Goal: Task Accomplishment & Management: Use online tool/utility

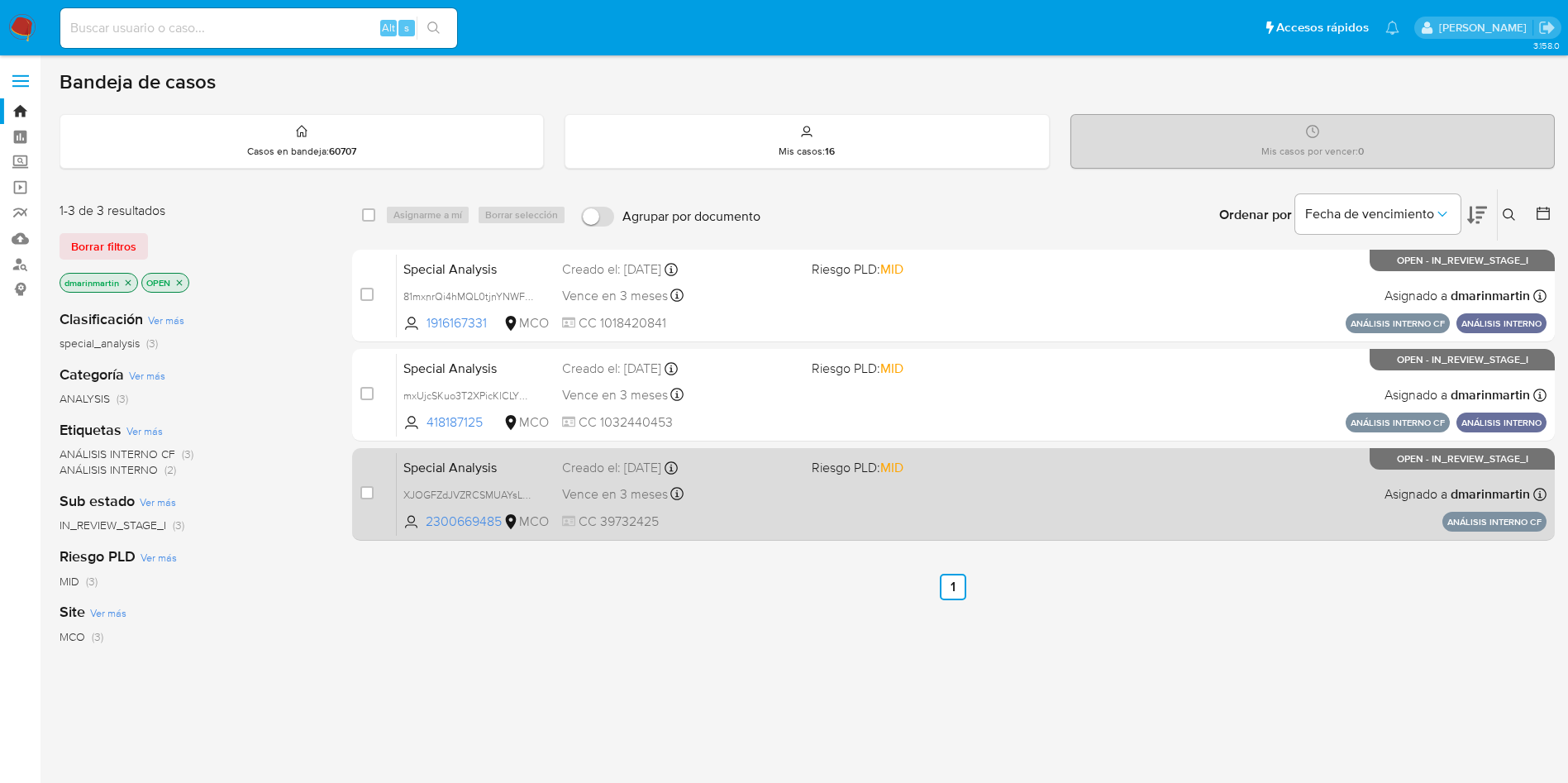
click at [966, 500] on div "Special Analysis XJOGFZdJVZRCSMUAYsL5SNYi 2300669485 MCO Riesgo PLD: MID Creado…" at bounding box center [972, 494] width 1150 height 83
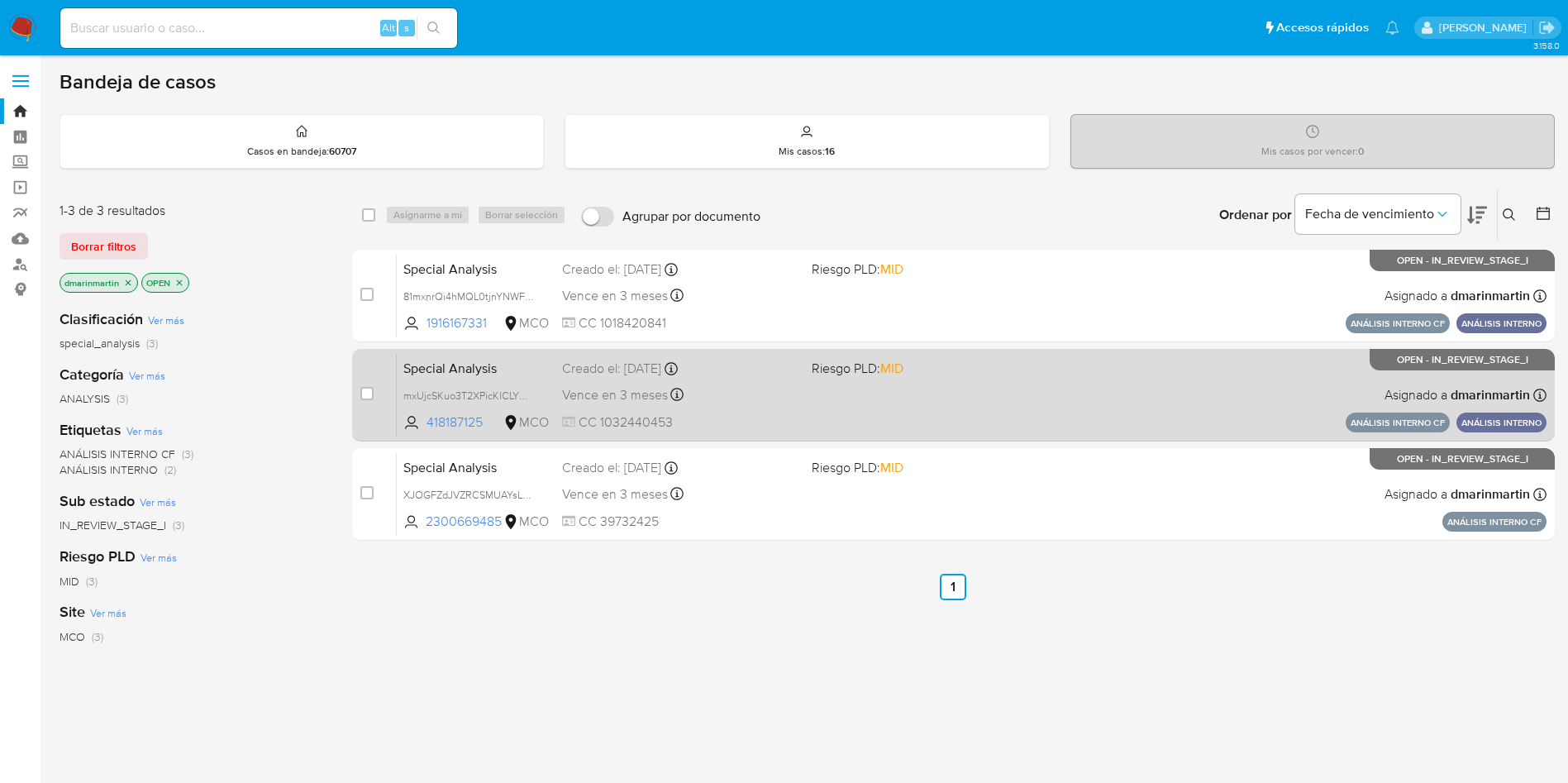
click at [1011, 384] on div "Special Analysis mxUjcSKuo3T2XPicKlCLYMeO 418187125 MCO Riesgo PLD: MID Creado …" at bounding box center [972, 395] width 1150 height 83
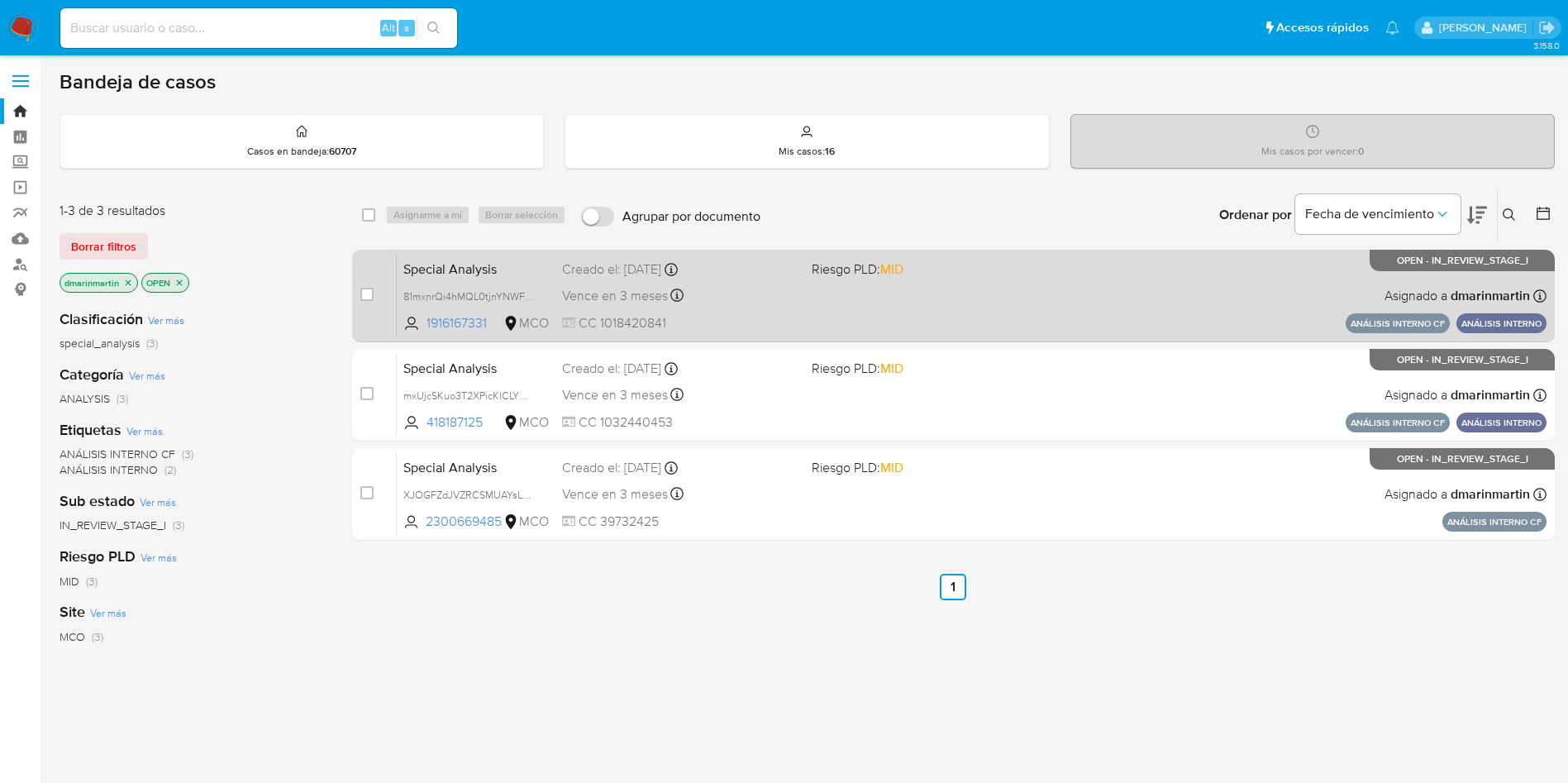
click at [945, 312] on div "Special Analysis 81mxnrQi4hMQL0tjnYNWF1Wb 1916167331 MCO Riesgo PLD: MID Creado…" at bounding box center [972, 296] width 1150 height 83
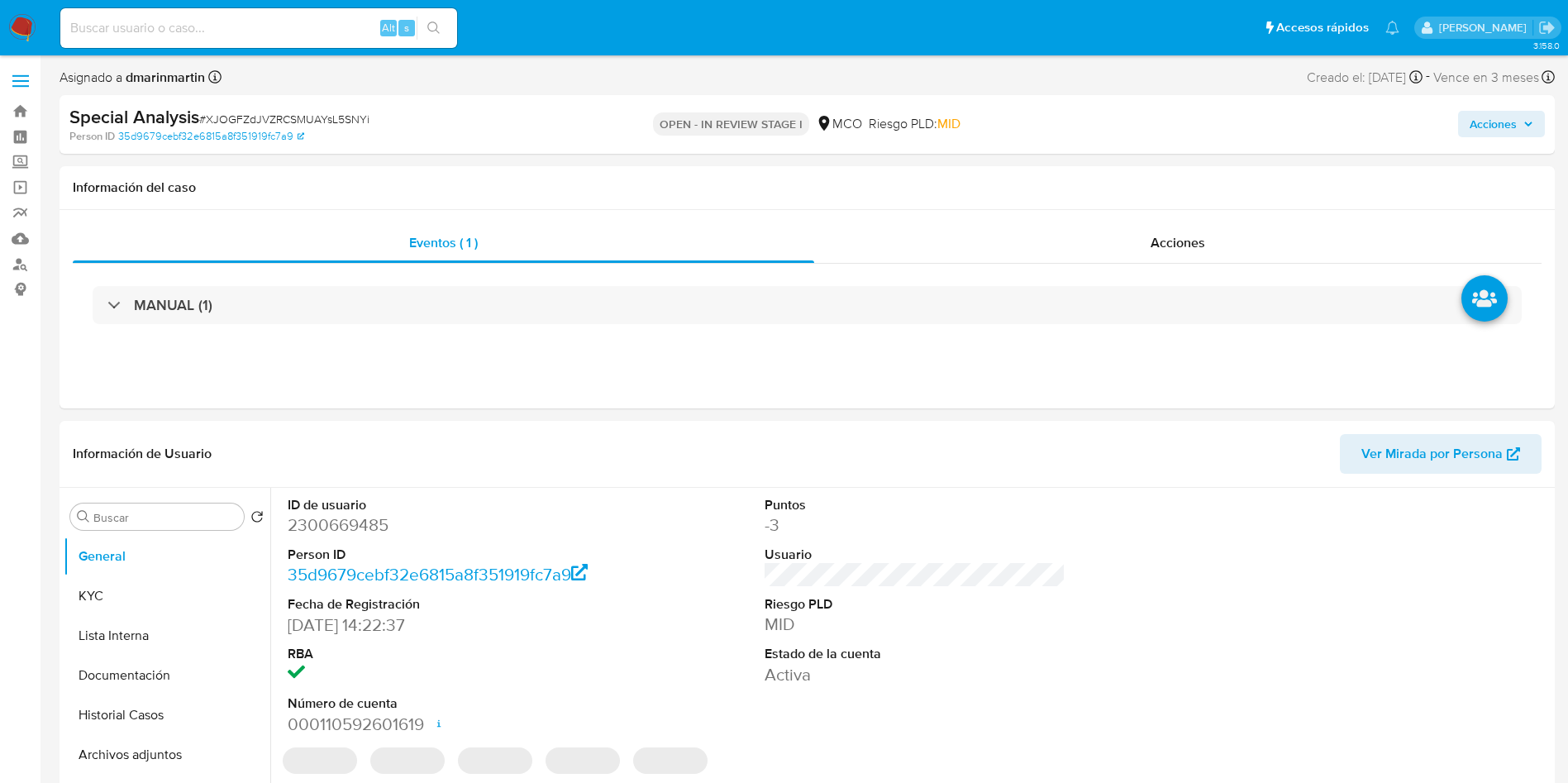
select select "10"
click at [1509, 121] on span "Acciones" at bounding box center [1493, 124] width 47 height 27
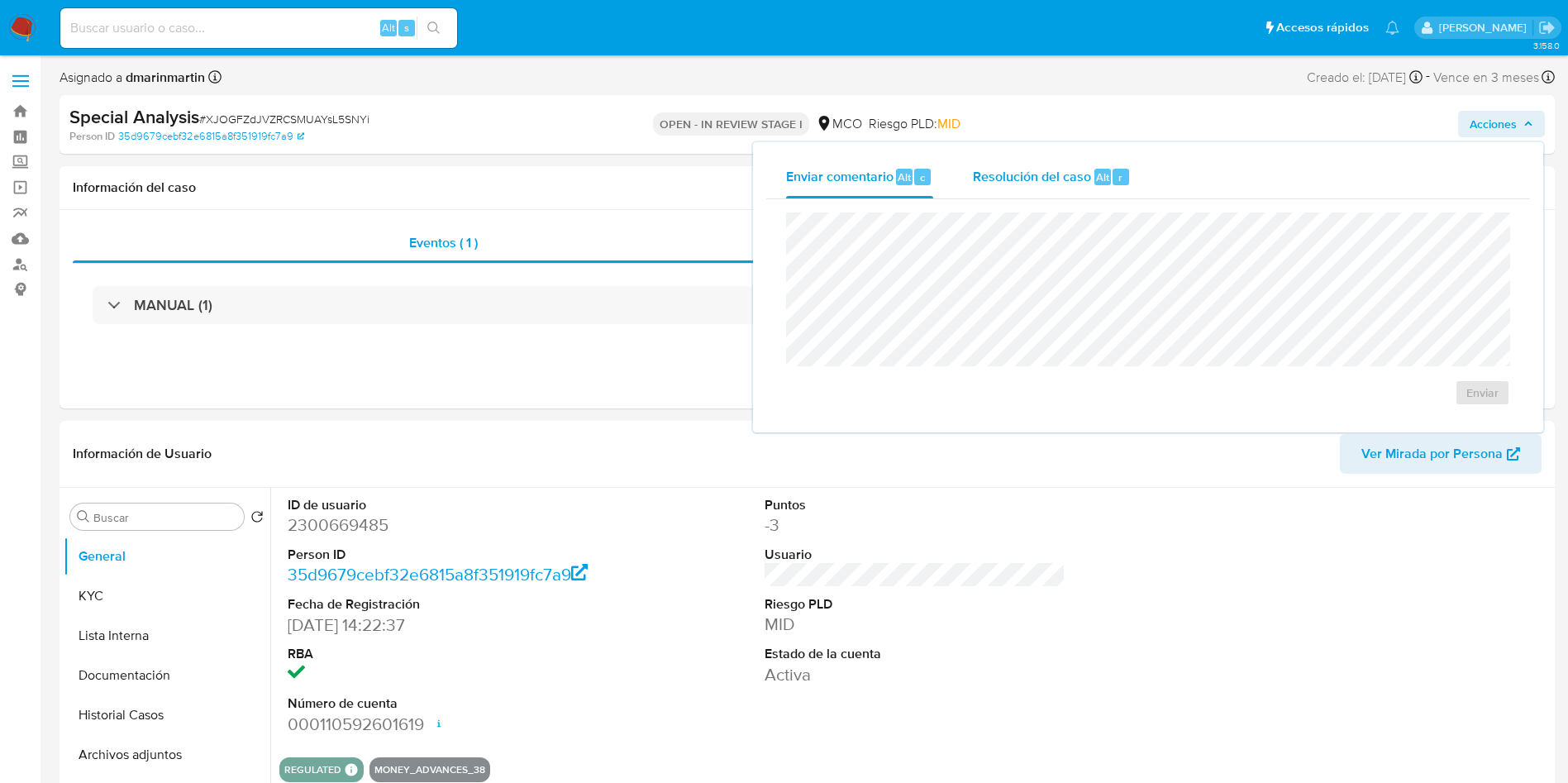
click at [1051, 173] on span "Resolución del caso" at bounding box center [1032, 177] width 119 height 19
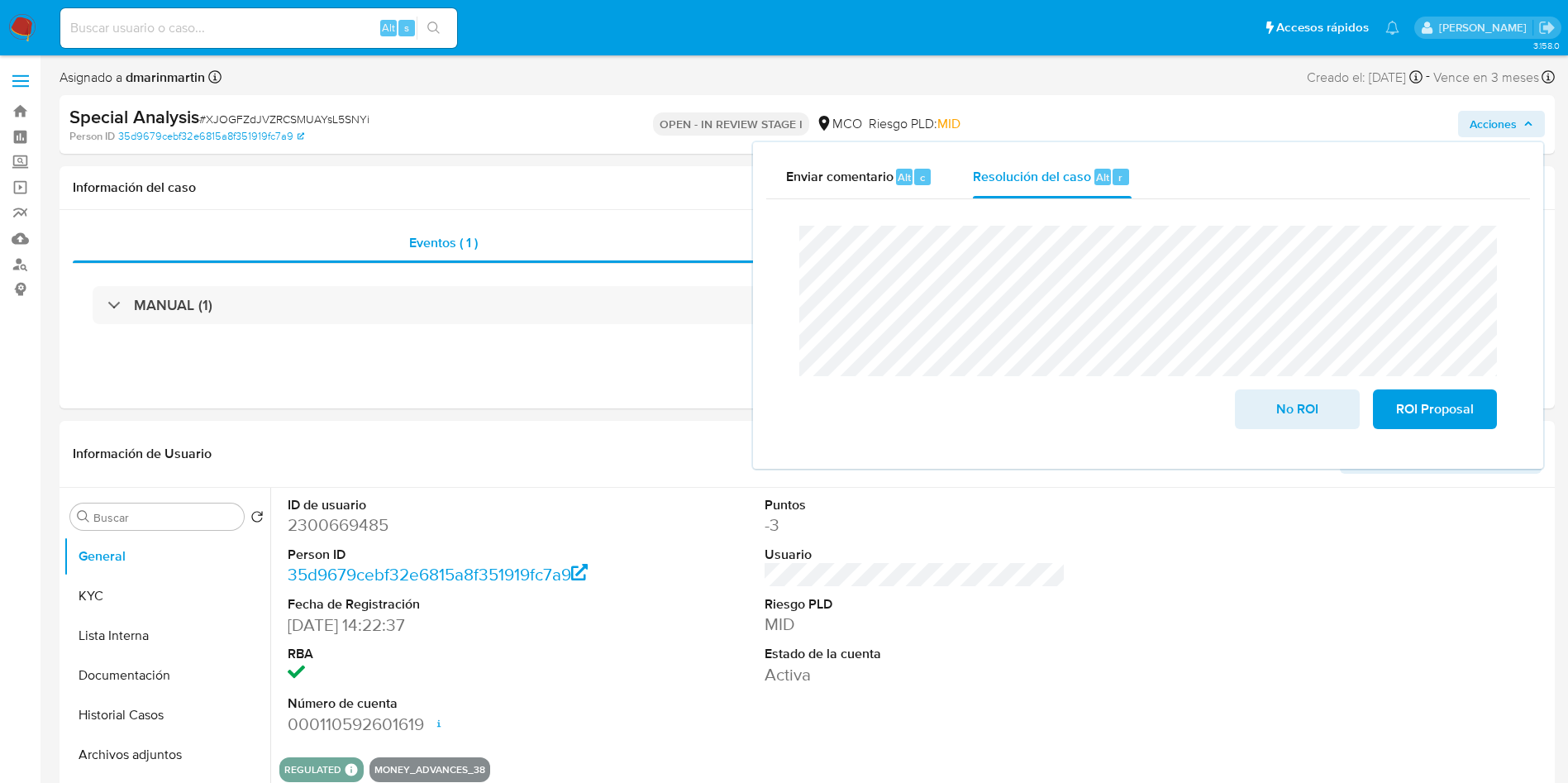
click at [0, 0] on lt-div "r é plicas Descartar" at bounding box center [0, 0] width 0 height 0
click at [0, 0] on lt-span "r é plicas" at bounding box center [0, 0] width 0 height 0
click at [0, 0] on lt-span "l a s agravantes" at bounding box center [0, 0] width 0 height 0
click at [0, 0] on lt-span "retiro ," at bounding box center [0, 0] width 0 height 0
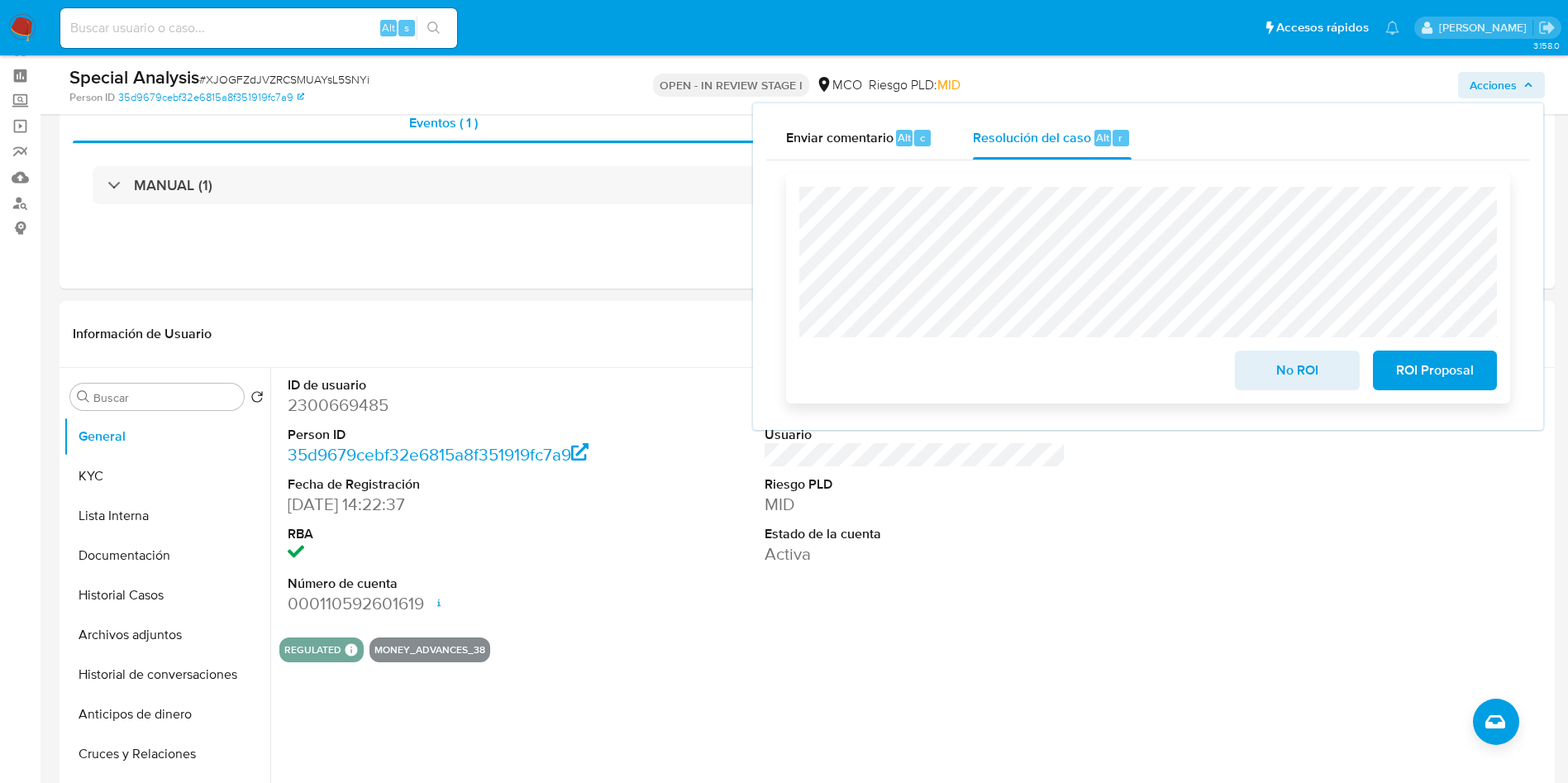
scroll to position [65, 0]
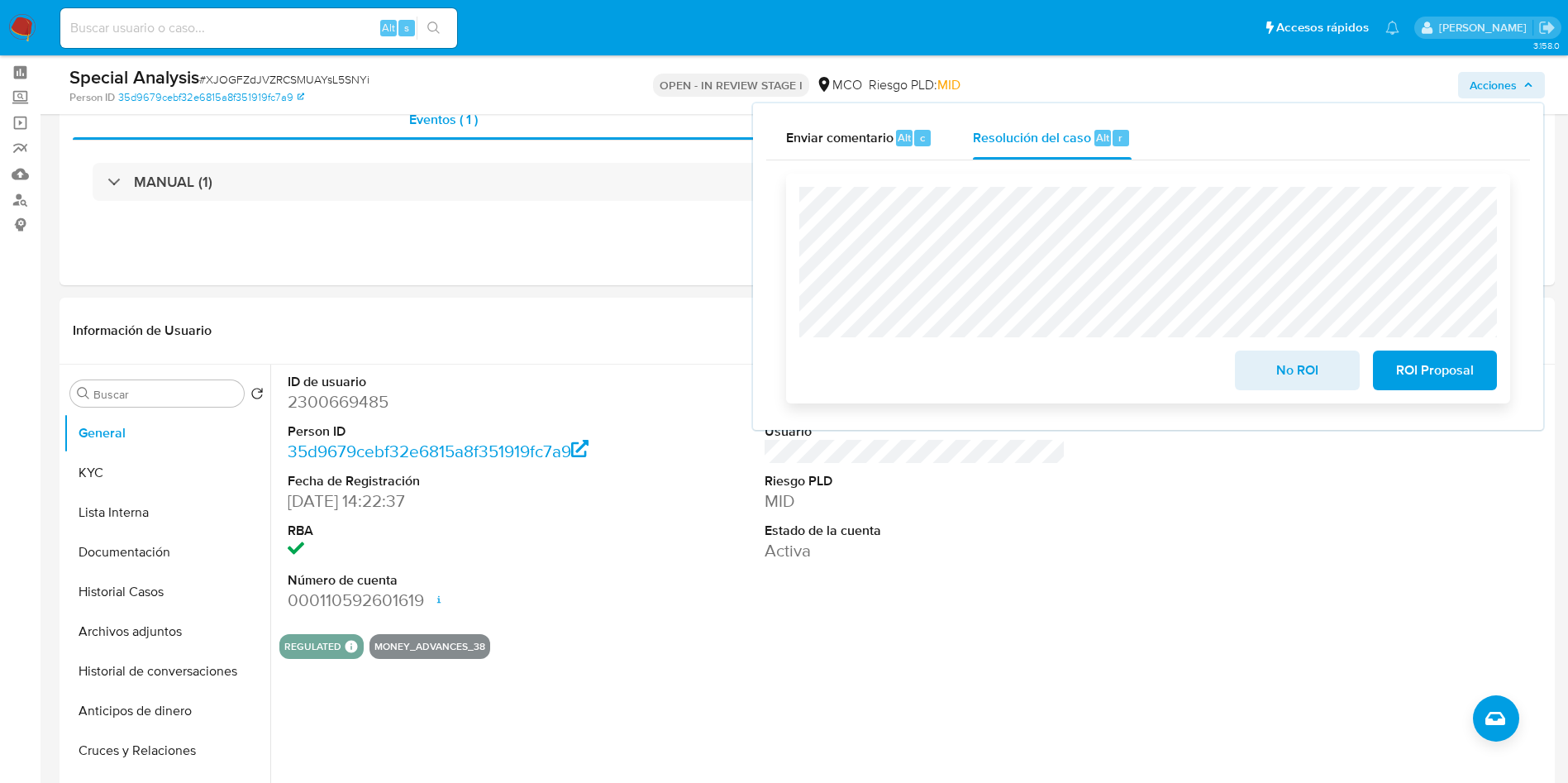
click at [1437, 372] on span "ROI Proposal" at bounding box center [1435, 370] width 81 height 36
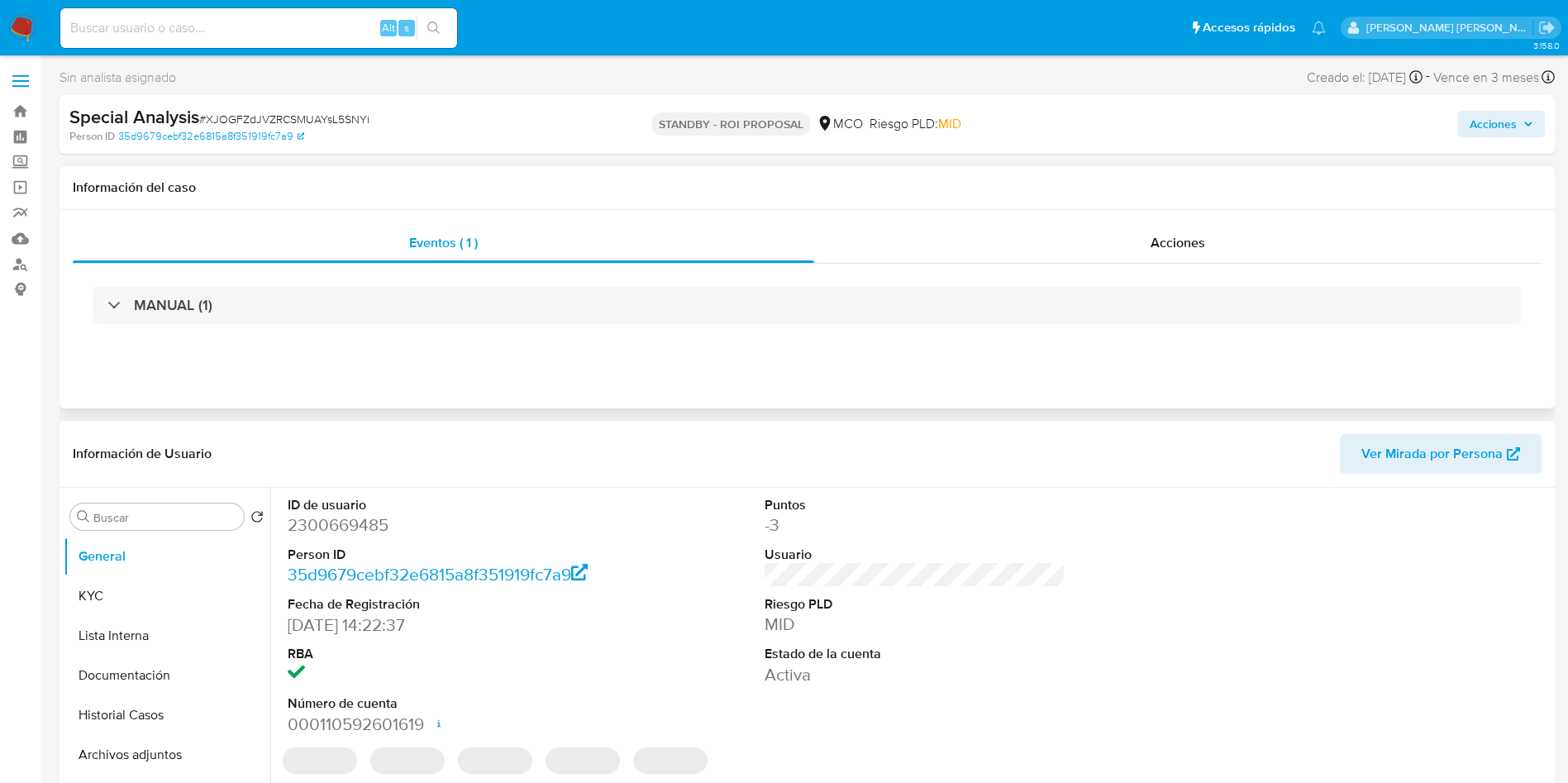
select select "10"
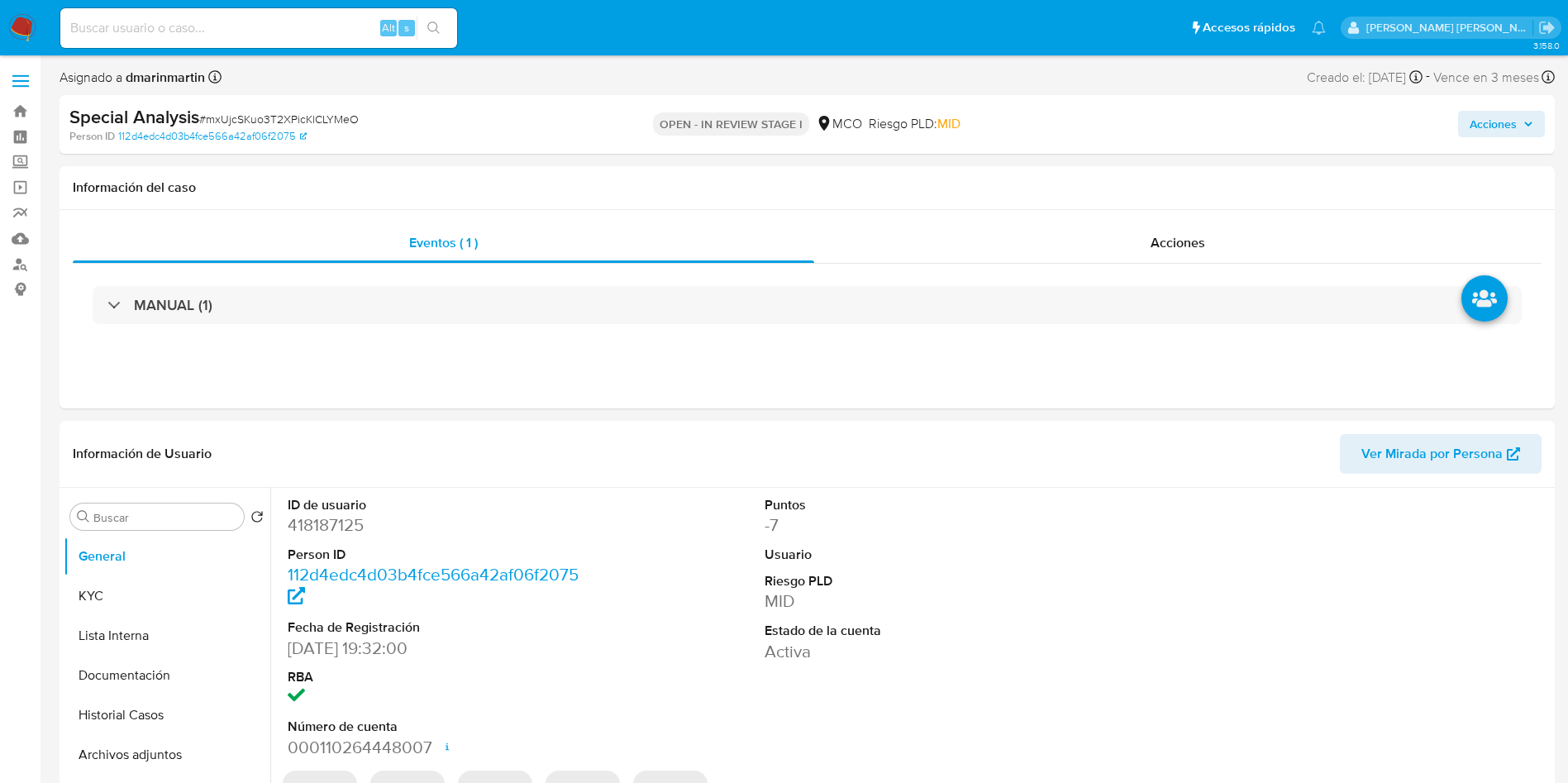
select select "10"
click at [1195, 258] on div "Acciones" at bounding box center [1178, 242] width 728 height 40
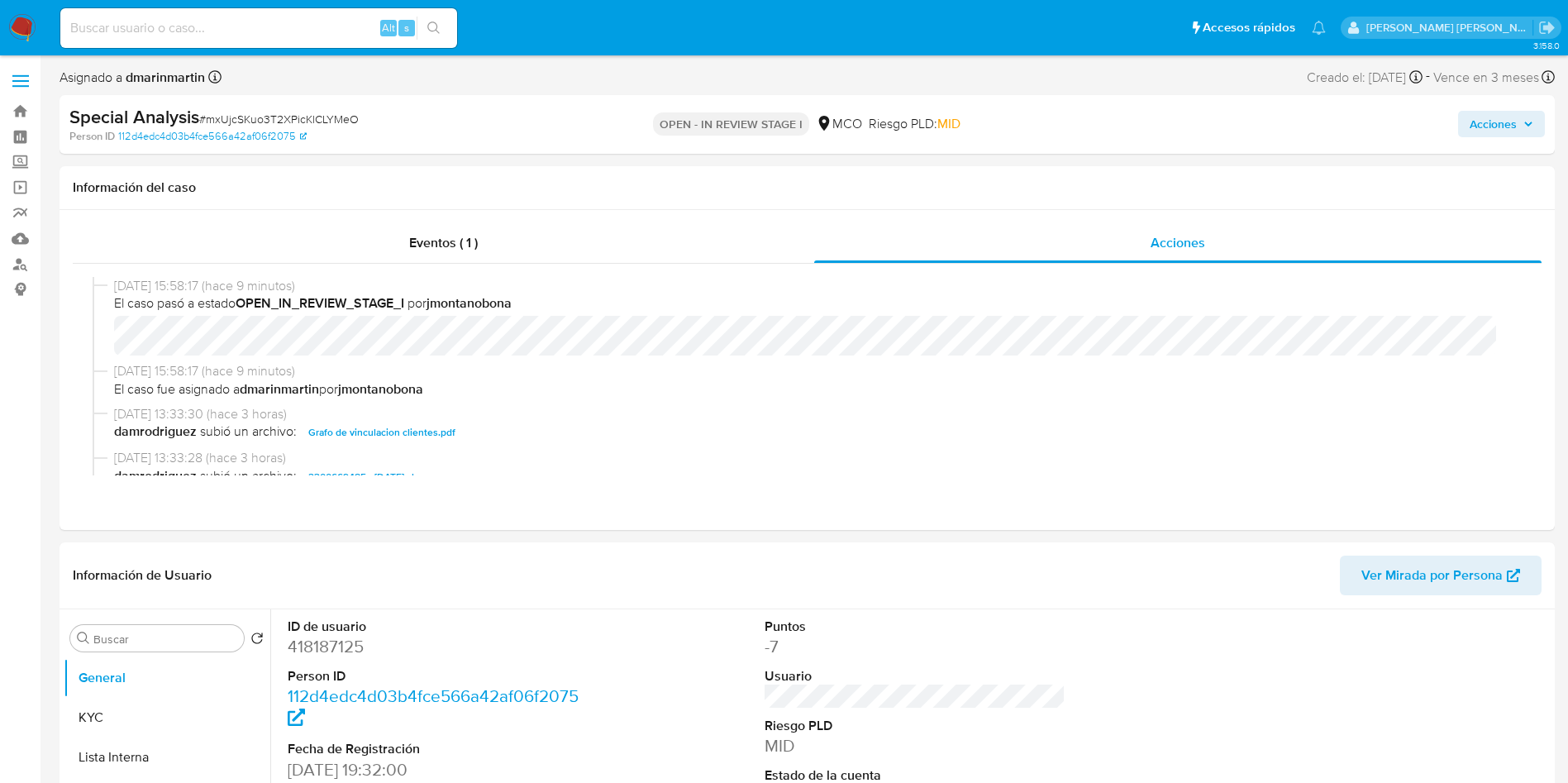
click at [1481, 121] on span "Acciones" at bounding box center [1493, 124] width 47 height 27
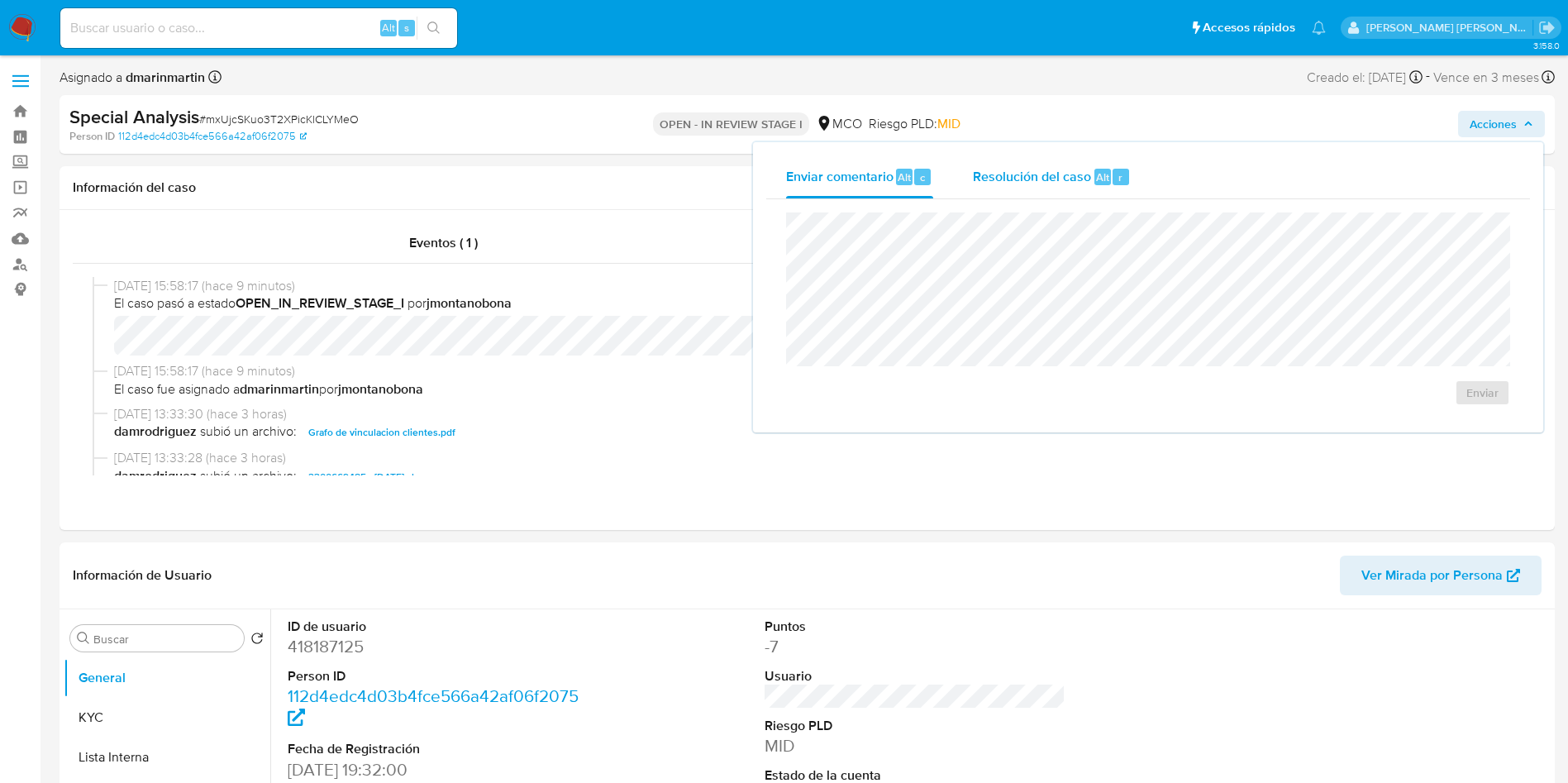
click at [1011, 165] on div "Resolución del caso Alt r" at bounding box center [1052, 177] width 158 height 43
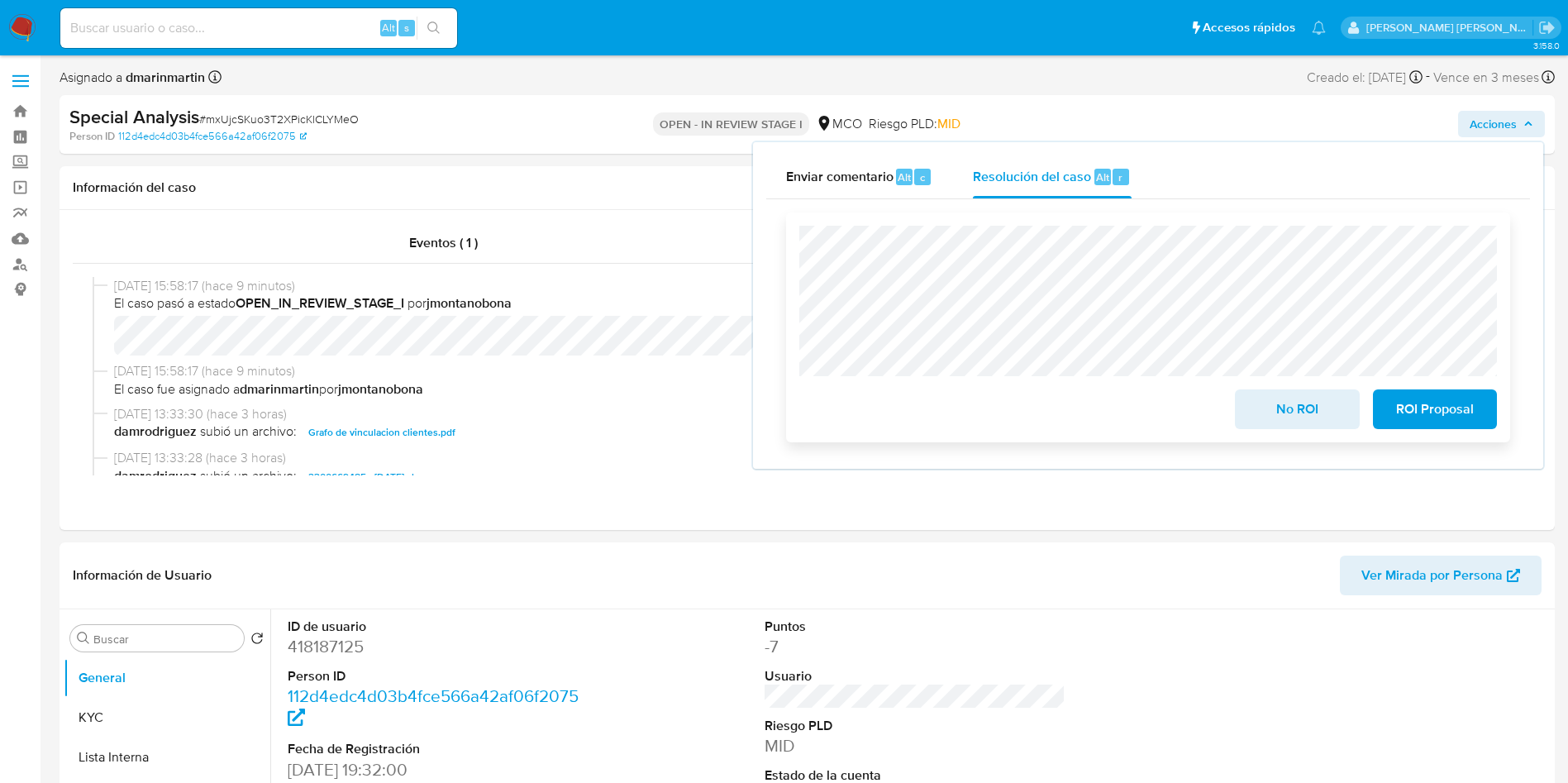
click at [1412, 415] on span "ROI Proposal" at bounding box center [1435, 409] width 81 height 36
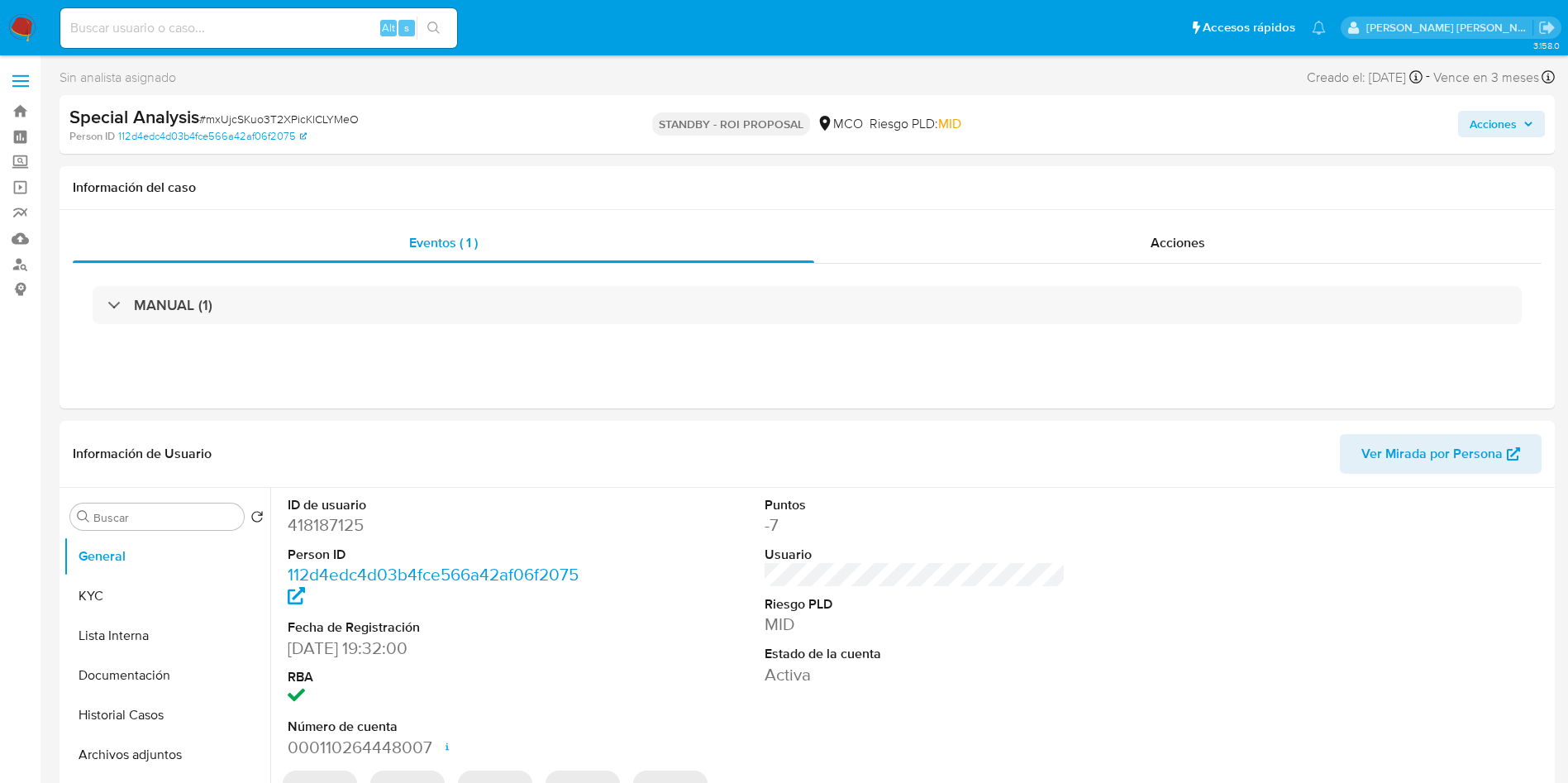
select select "10"
click at [1485, 137] on div "Acciones" at bounding box center [1302, 125] width 488 height 39
click at [1485, 133] on span "Acciones" at bounding box center [1493, 124] width 47 height 27
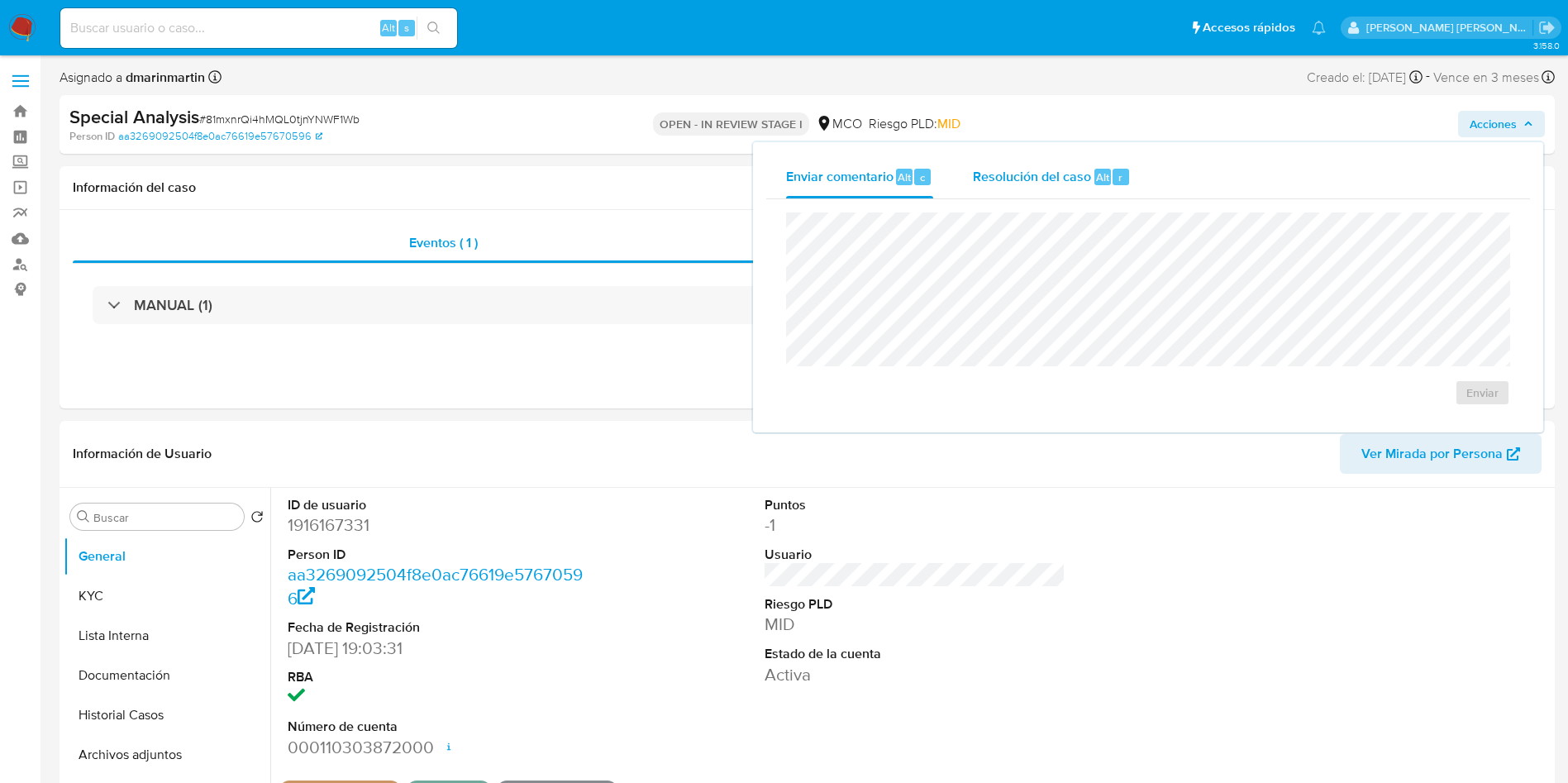
click at [991, 191] on div "Resolución del caso Alt r" at bounding box center [1052, 177] width 158 height 43
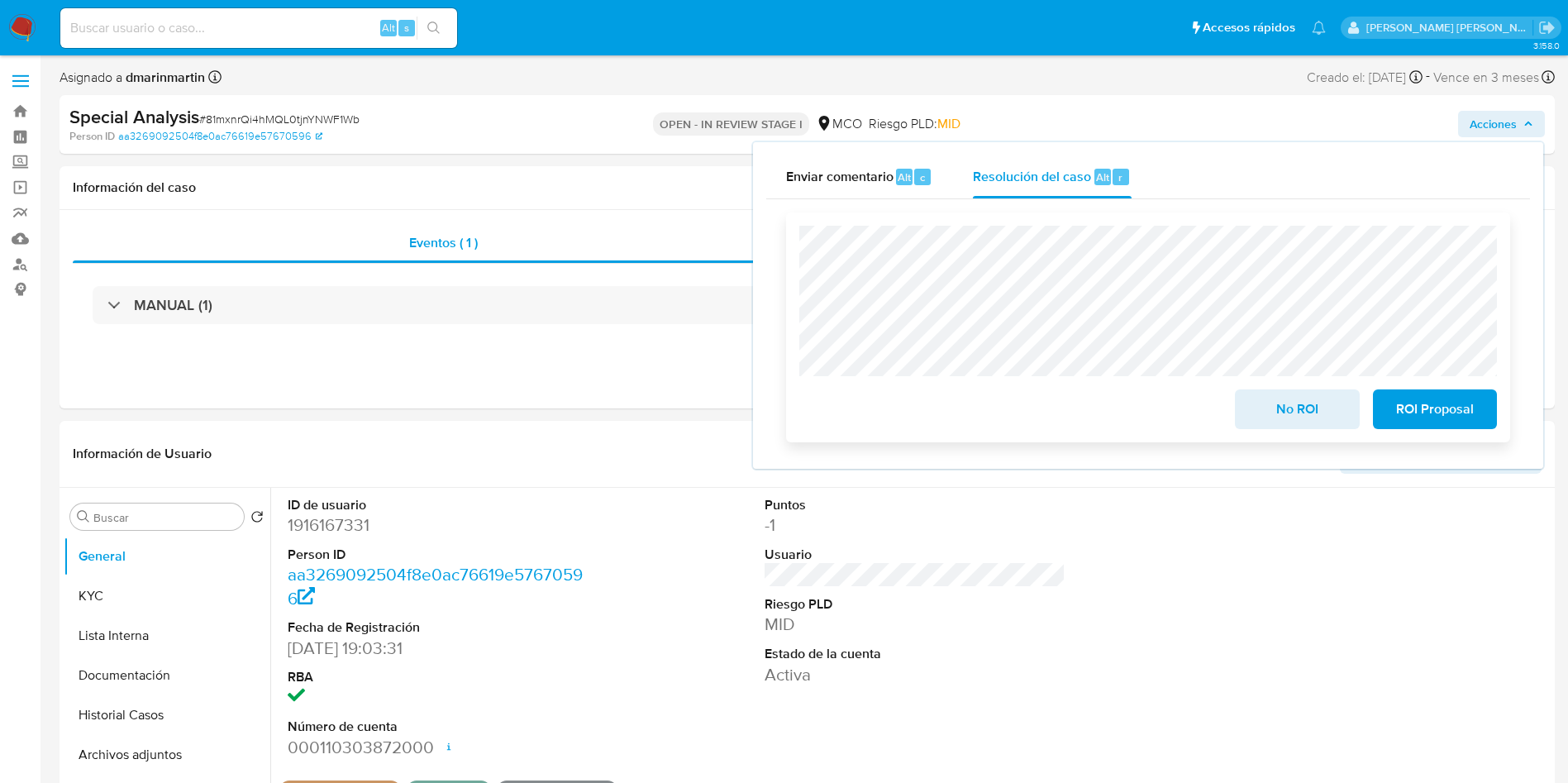
click at [1457, 423] on span "ROI Proposal" at bounding box center [1435, 409] width 81 height 36
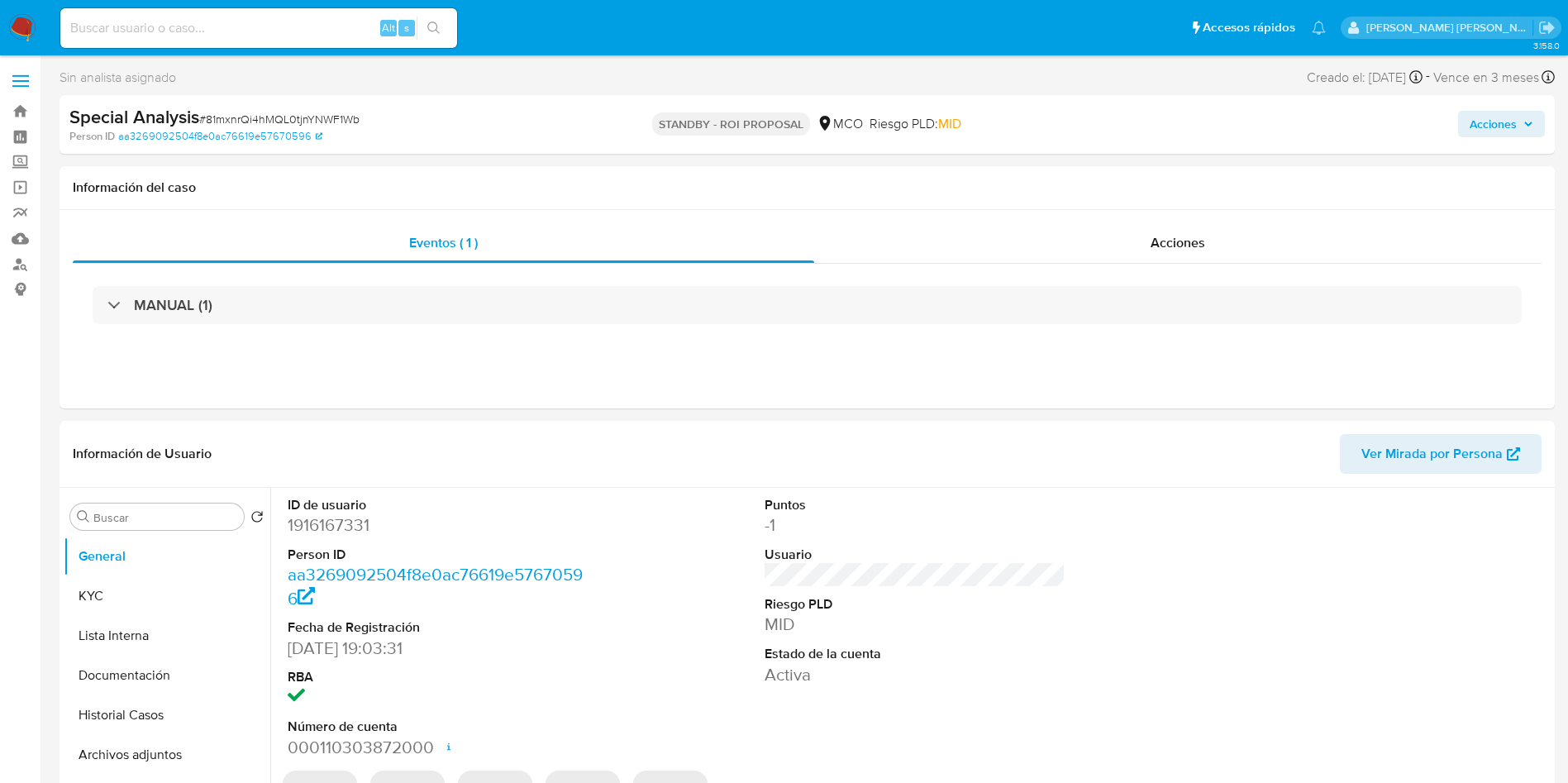
select select "10"
